Goal: Information Seeking & Learning: Learn about a topic

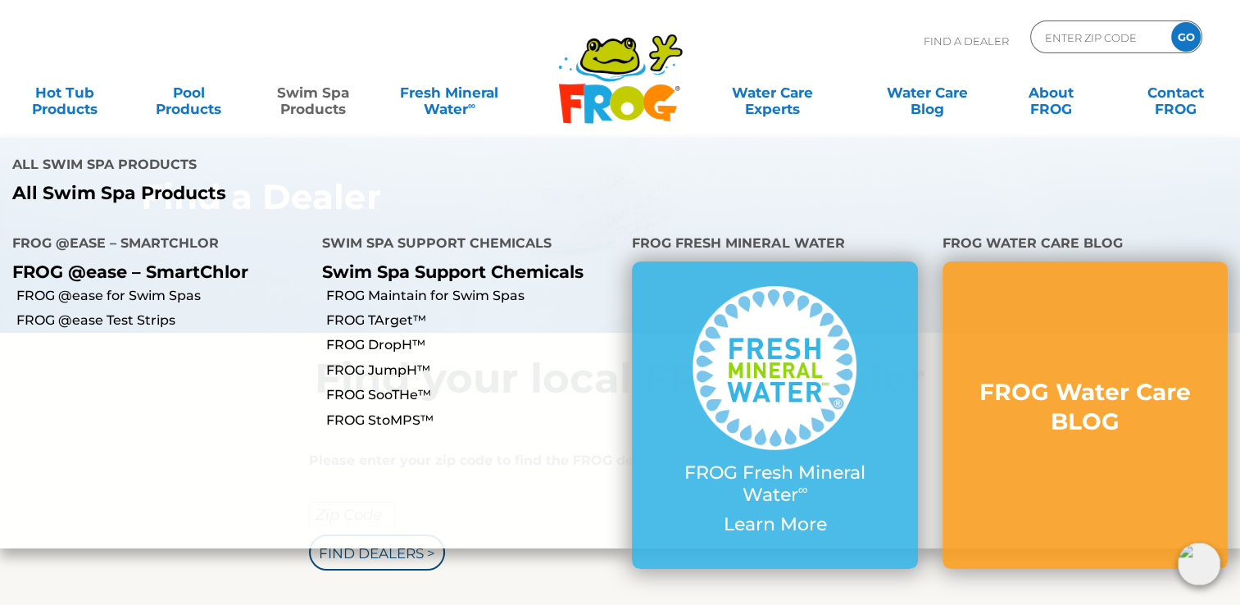
click at [329, 102] on link "Swim Spa Products" at bounding box center [313, 92] width 97 height 33
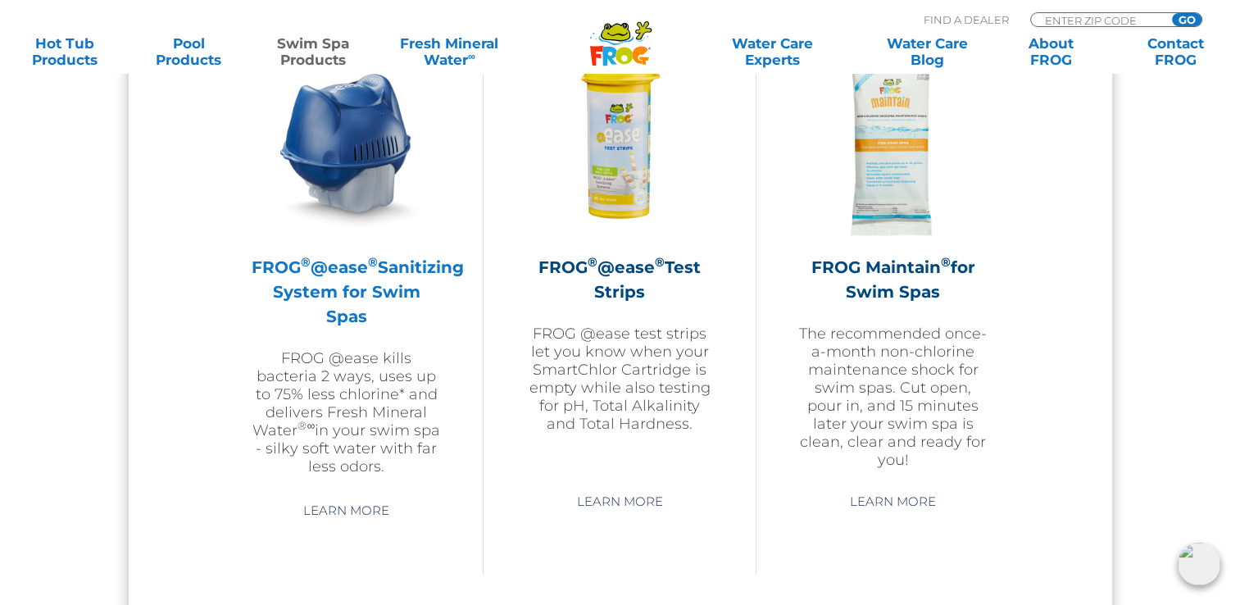
scroll to position [1639, 0]
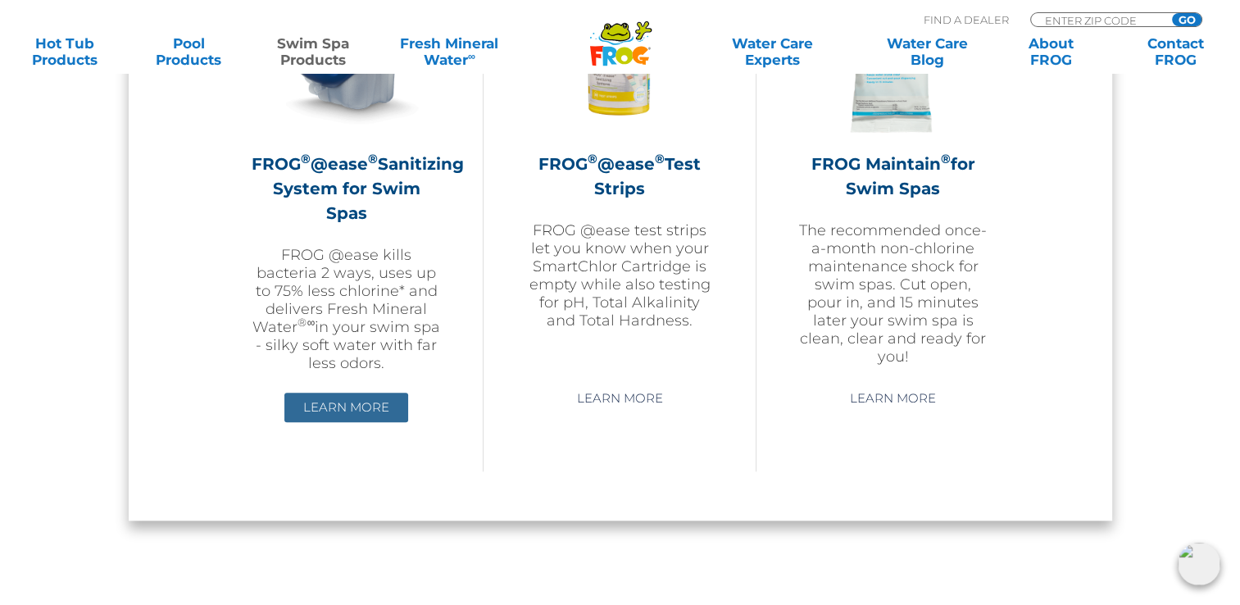
click at [365, 400] on link "Learn More" at bounding box center [346, 408] width 124 height 30
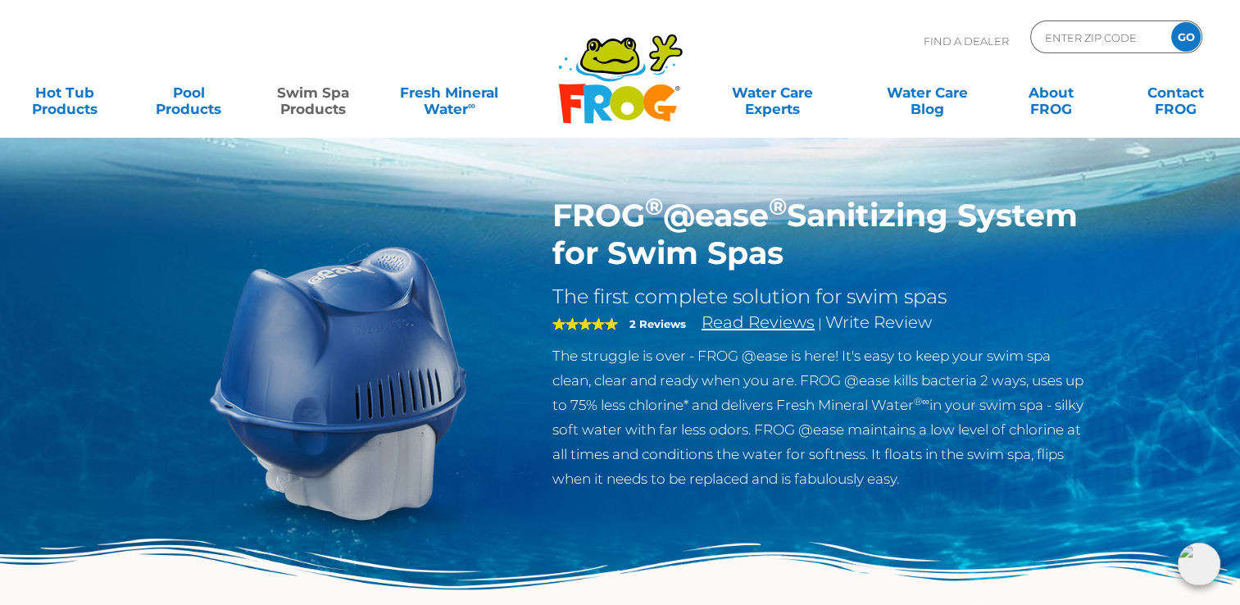
click at [794, 320] on link "Read Reviews" at bounding box center [757, 322] width 113 height 20
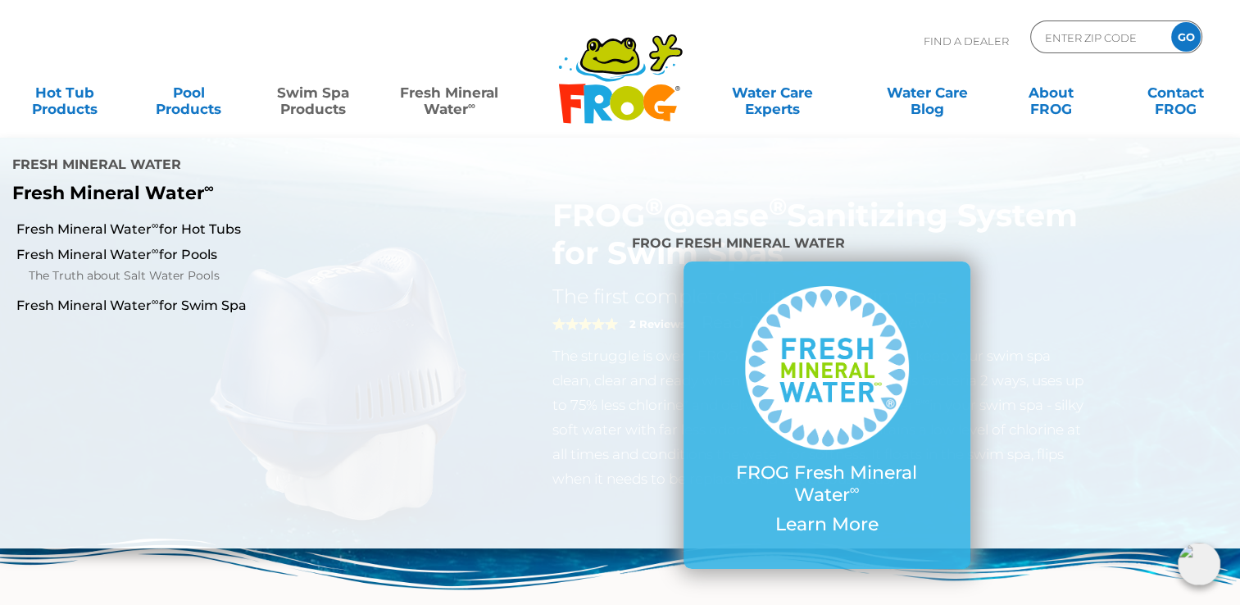
click at [443, 106] on link "Fresh Mineral Water ∞" at bounding box center [449, 92] width 120 height 33
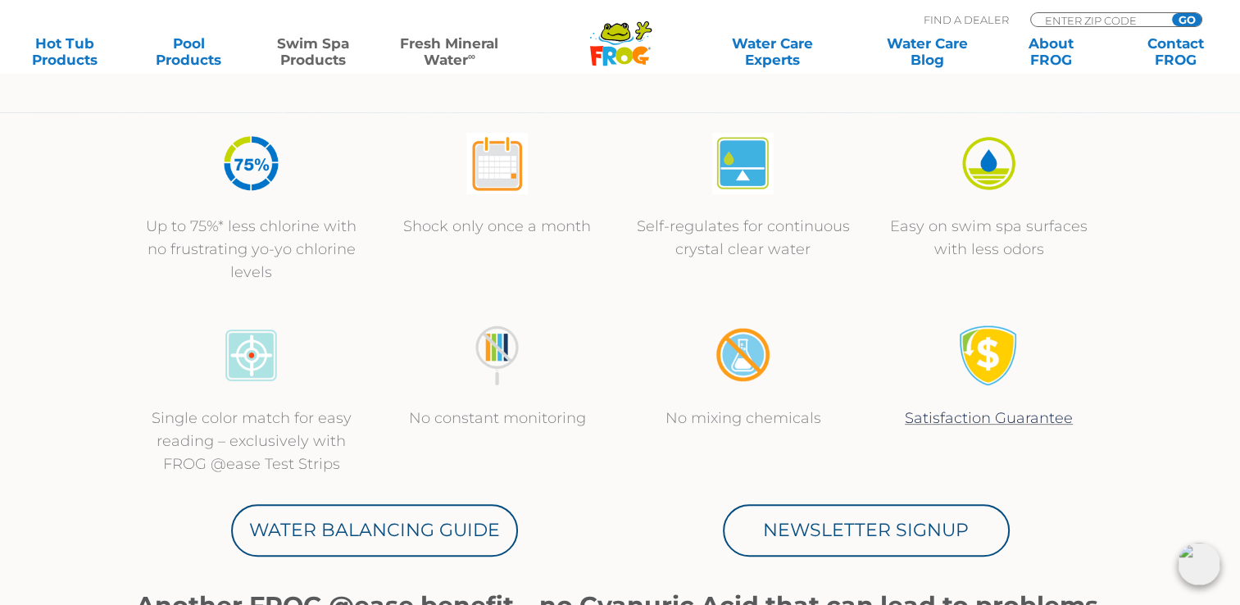
scroll to position [574, 0]
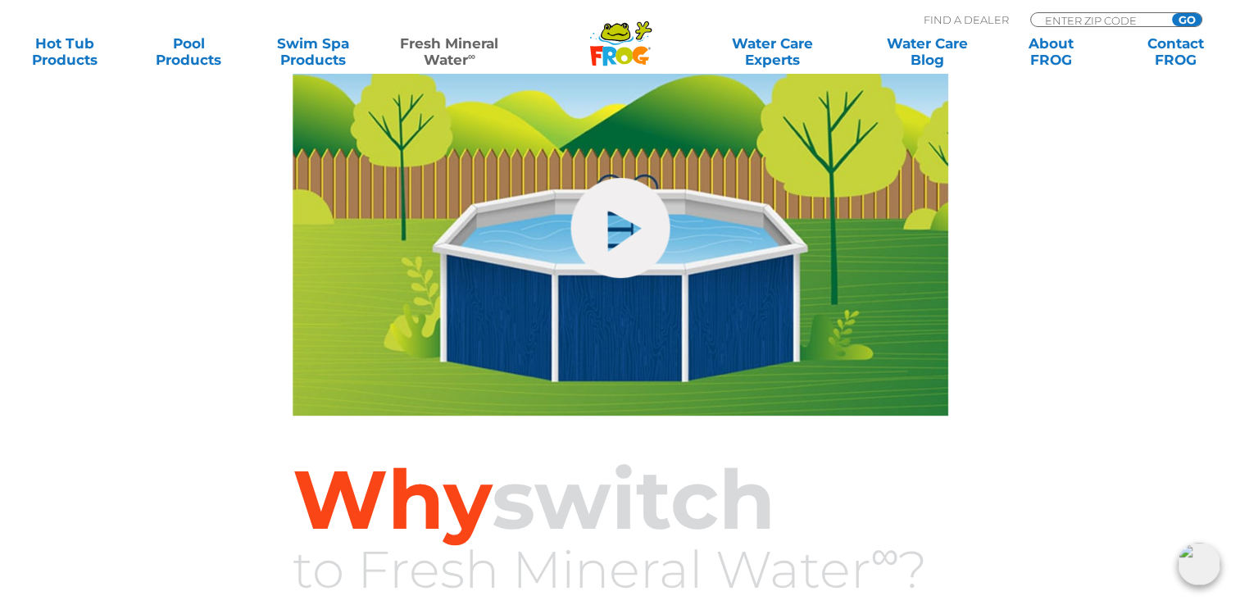
scroll to position [410, 0]
